Goal: Information Seeking & Learning: Learn about a topic

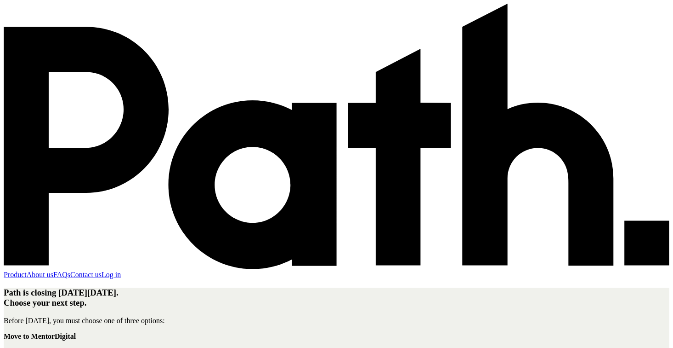
click at [390, 52] on div "Product About us FAQs Contact us Log in" at bounding box center [337, 141] width 666 height 275
click at [27, 270] on link "Product" at bounding box center [15, 274] width 23 height 8
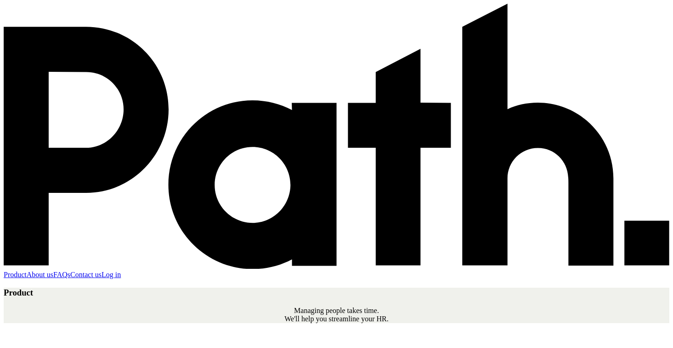
click at [53, 270] on link "About us" at bounding box center [40, 274] width 27 height 8
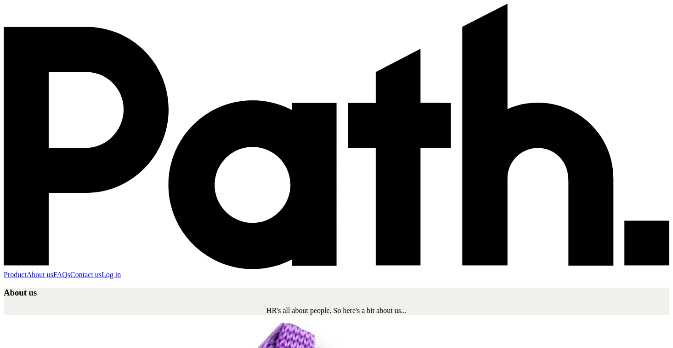
click at [70, 270] on link "FAQs" at bounding box center [61, 274] width 17 height 8
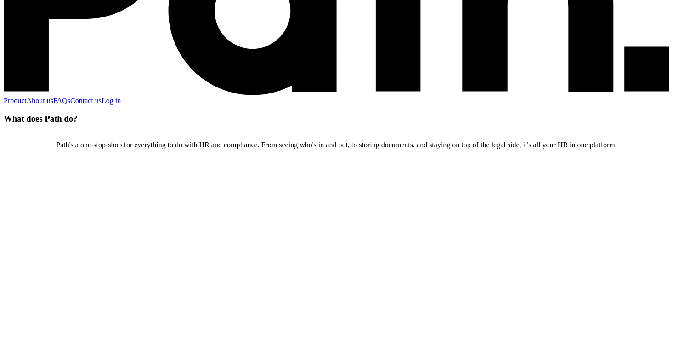
scroll to position [178, 0]
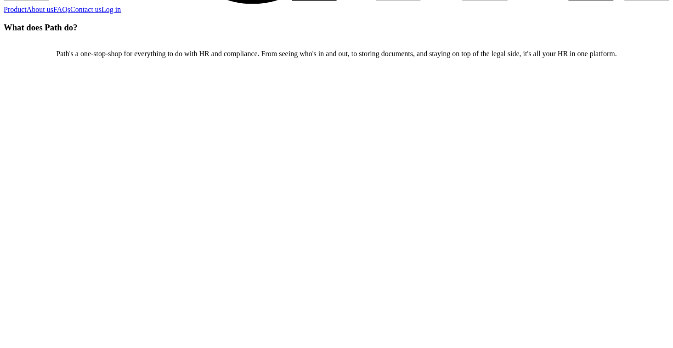
scroll to position [264, 0]
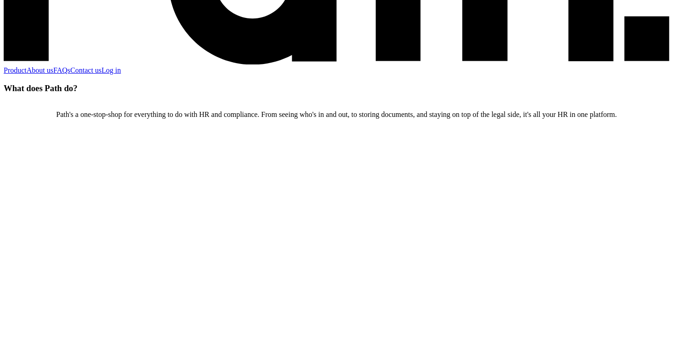
scroll to position [204, 0]
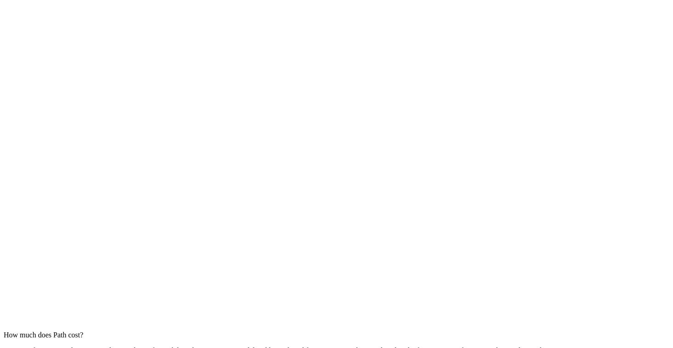
scroll to position [0, 0]
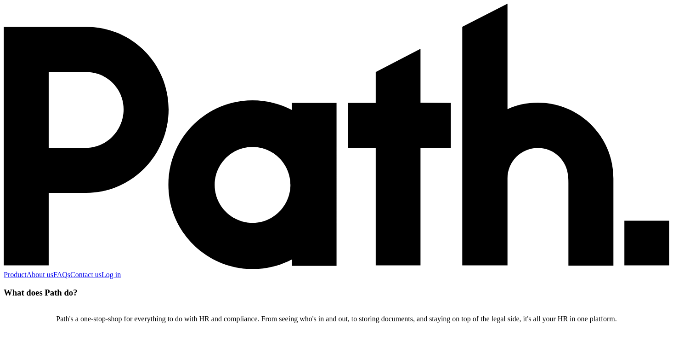
click at [102, 270] on link "Contact us" at bounding box center [85, 274] width 31 height 8
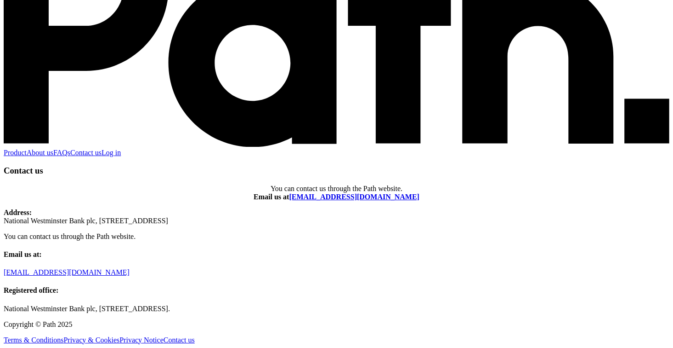
scroll to position [211, 0]
click at [164, 336] on link "Privacy Notice" at bounding box center [142, 340] width 44 height 8
